Goal: Information Seeking & Learning: Learn about a topic

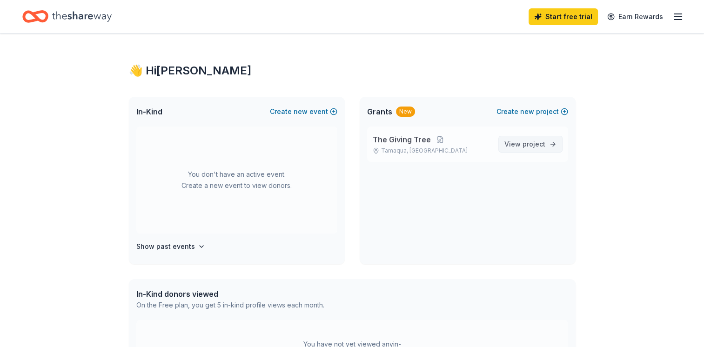
click at [526, 145] on span "project" at bounding box center [533, 144] width 23 height 8
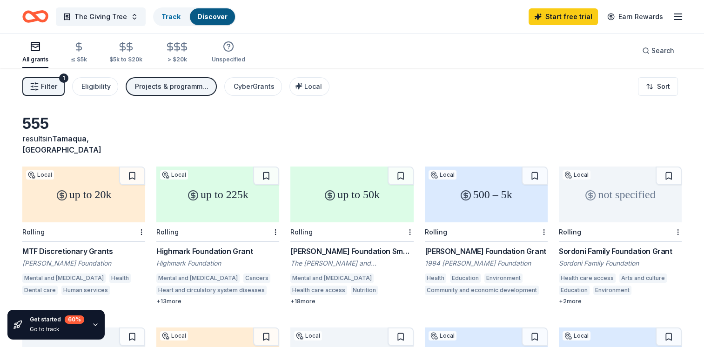
click at [196, 246] on div "Highmark Foundation Grant" at bounding box center [217, 251] width 123 height 11
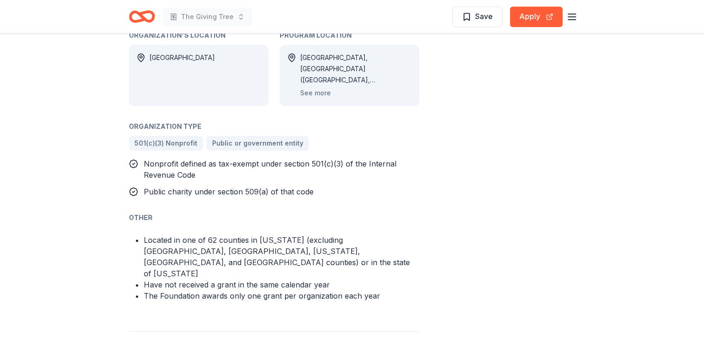
scroll to position [619, 0]
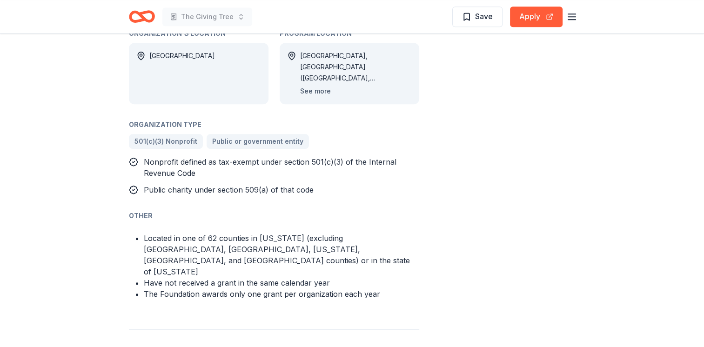
click at [317, 88] on button "See more" at bounding box center [315, 91] width 31 height 11
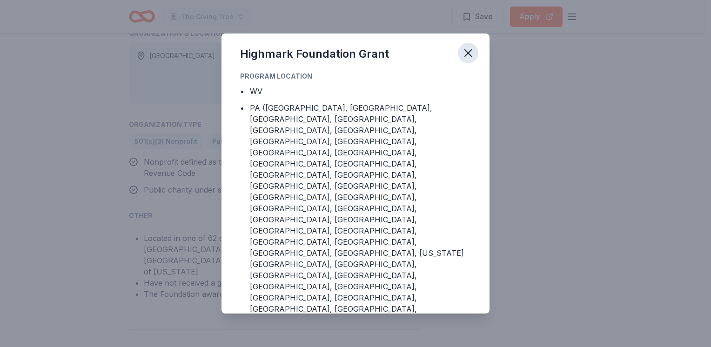
click at [467, 53] on icon "button" at bounding box center [468, 53] width 7 height 7
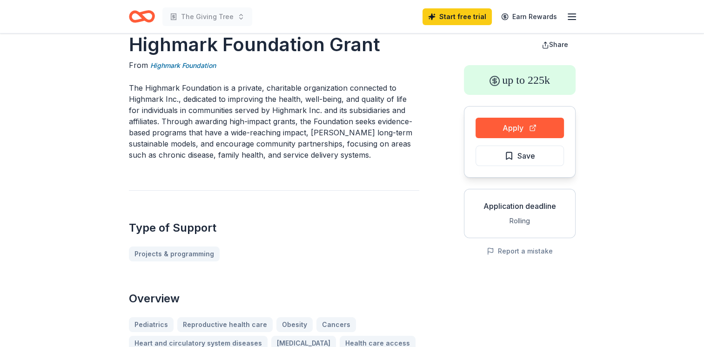
scroll to position [0, 0]
